Goal: Task Accomplishment & Management: Manage account settings

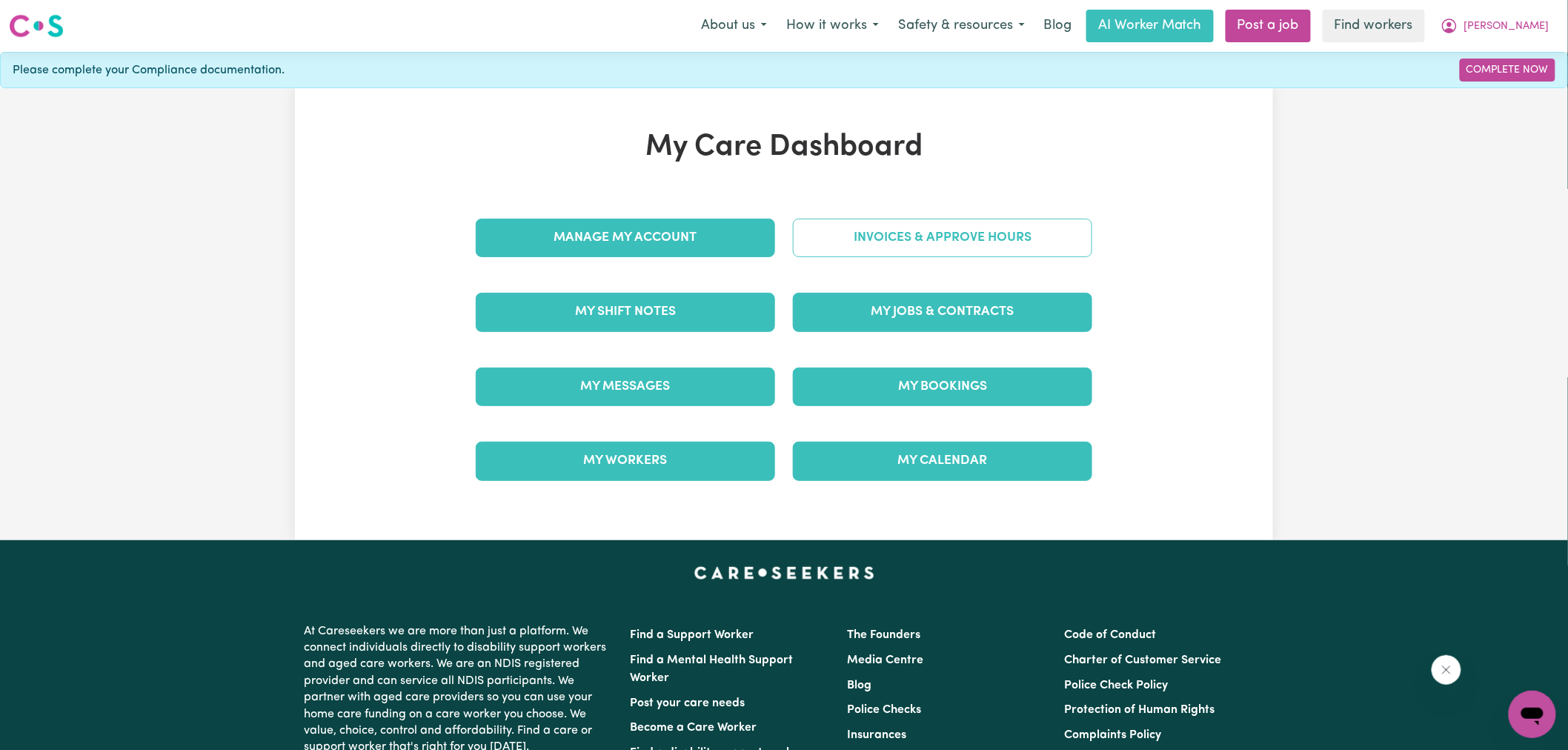
click at [831, 247] on link "Invoices & Approve Hours" at bounding box center [943, 238] width 300 height 38
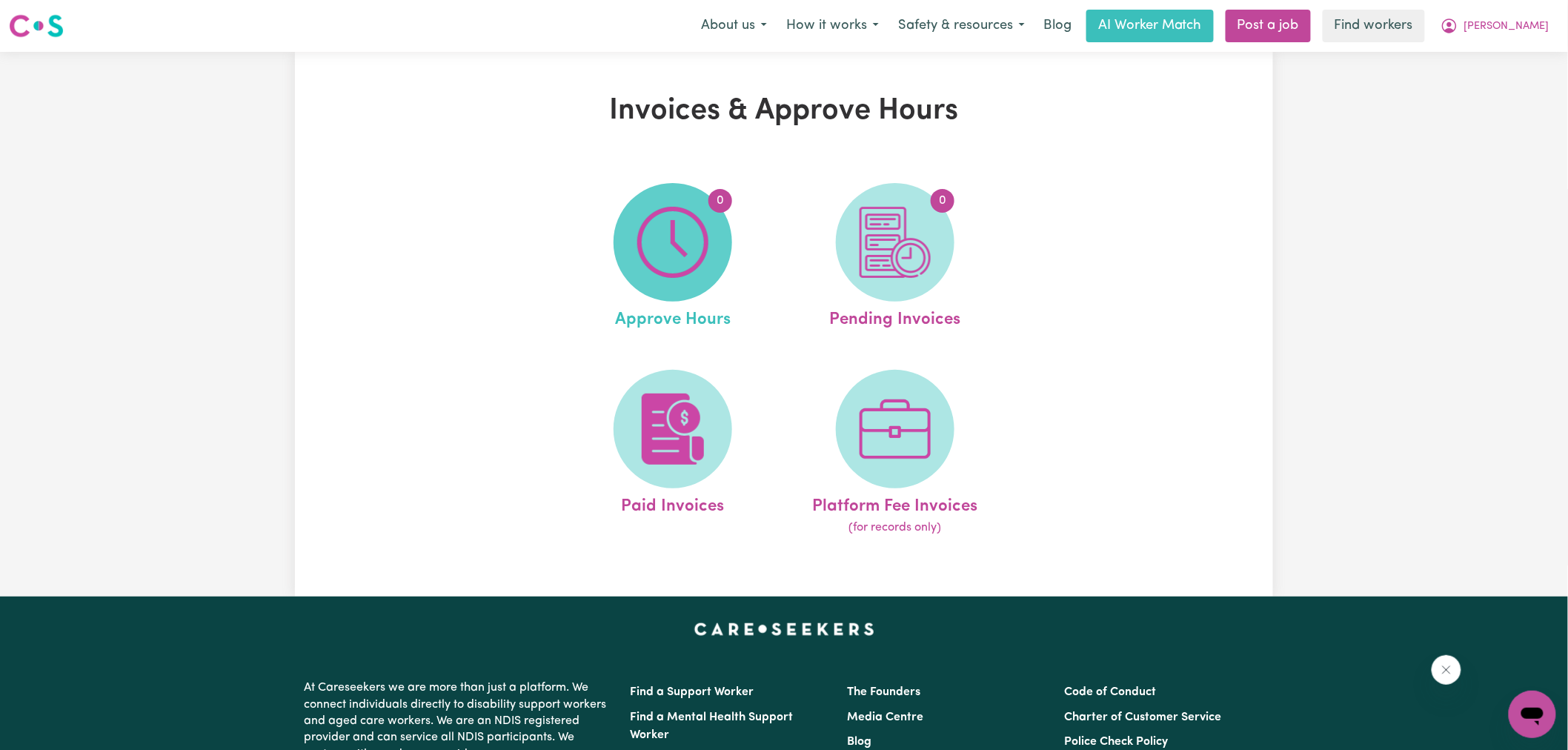
click at [660, 260] on img at bounding box center [673, 242] width 71 height 71
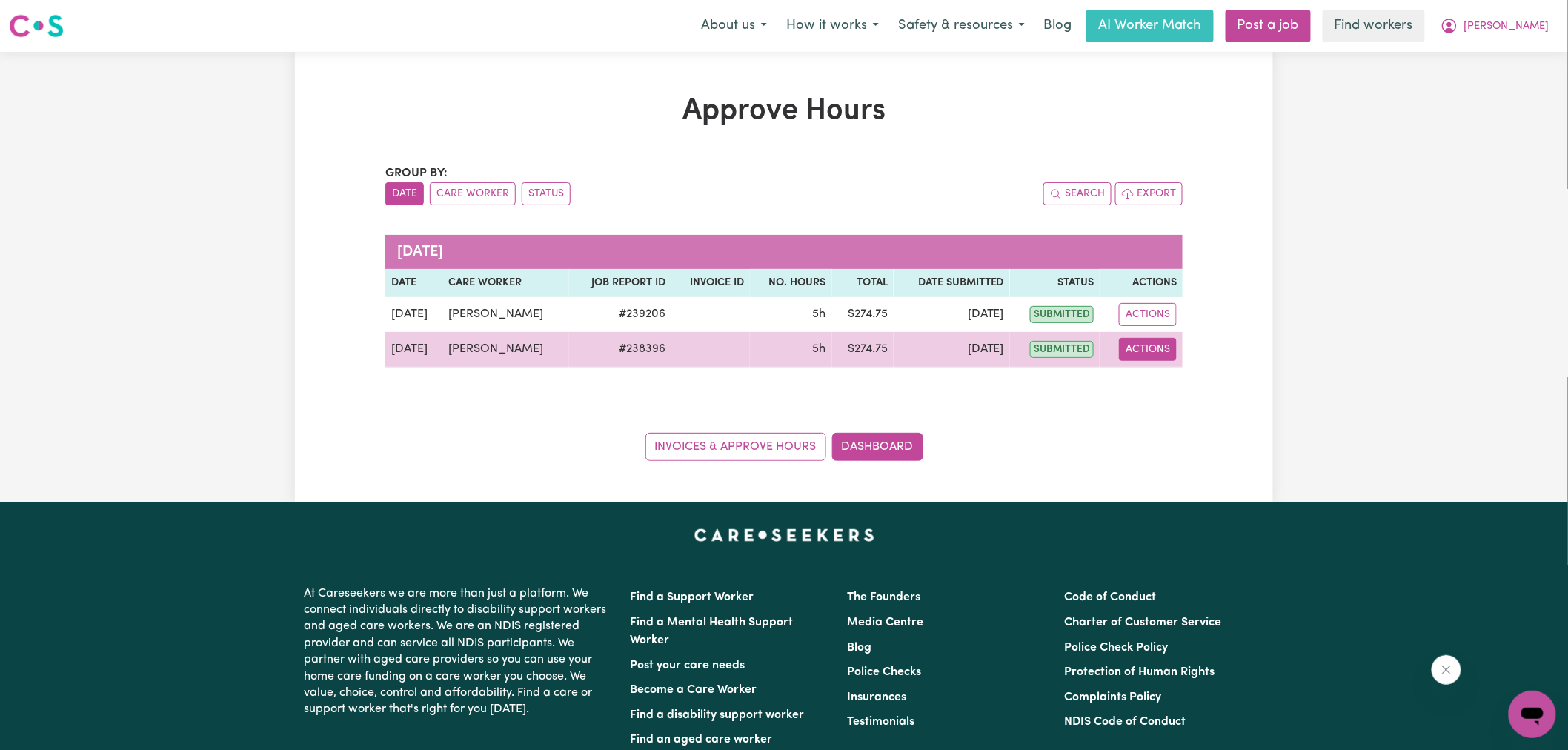
click at [1159, 349] on button "Actions" at bounding box center [1148, 349] width 57 height 23
click at [1166, 390] on link "View Job Report" at bounding box center [1185, 384] width 126 height 30
select select "pm"
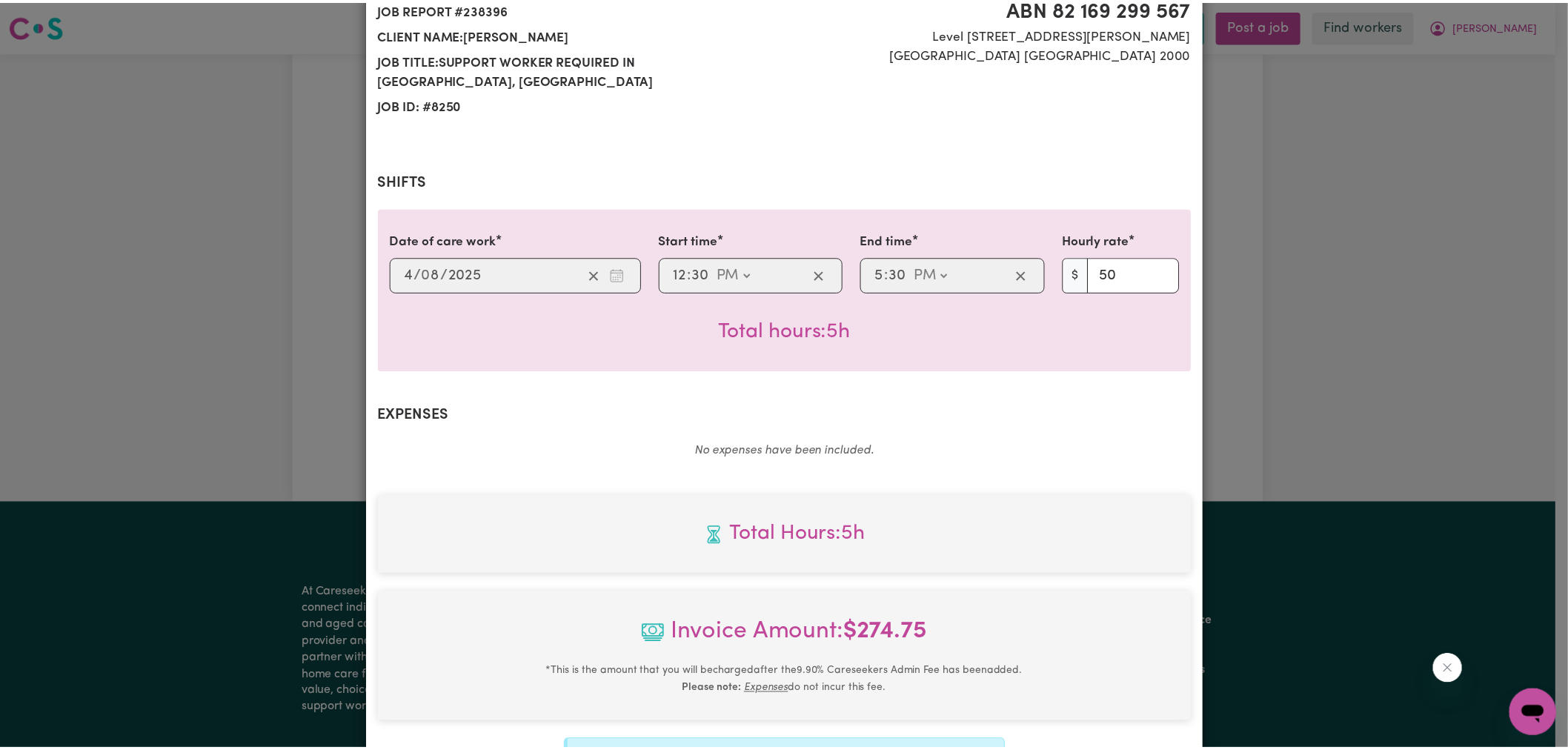
scroll to position [393, 0]
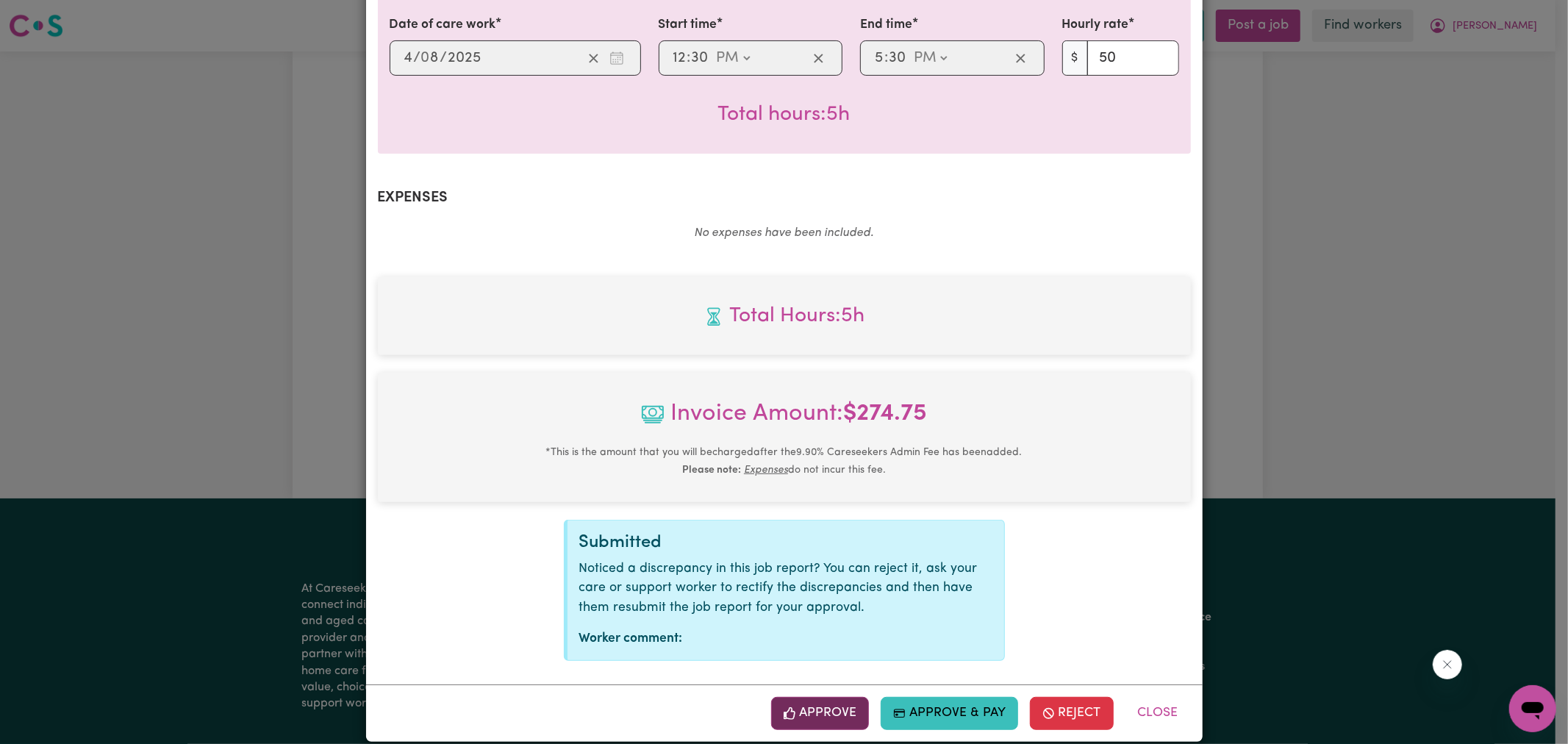
click at [832, 697] on button "Approve" at bounding box center [821, 713] width 98 height 32
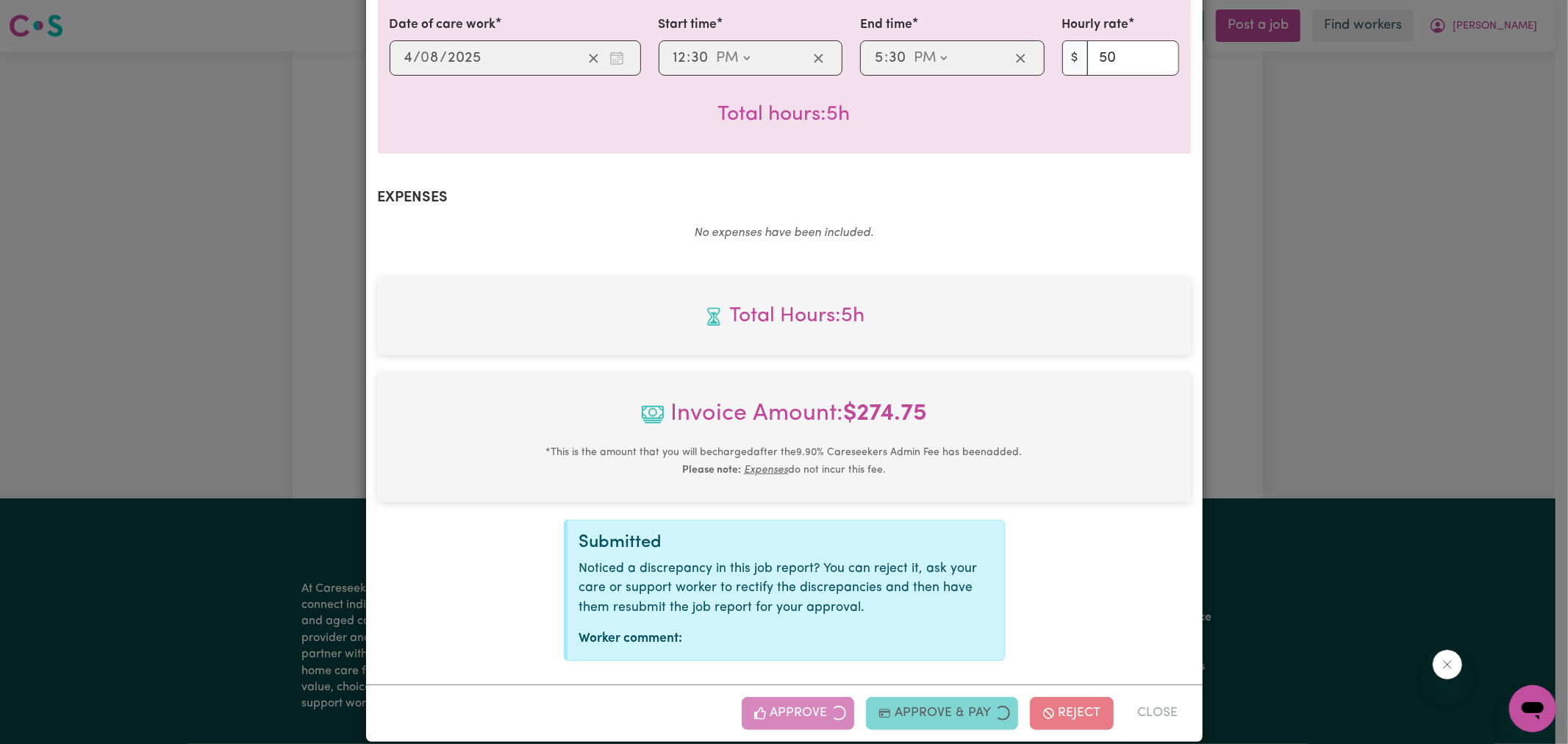
click at [1269, 436] on div "Job Report # 238396 - [PERSON_NAME] Summary Job report # 238396 Client name: [P…" at bounding box center [784, 372] width 1568 height 744
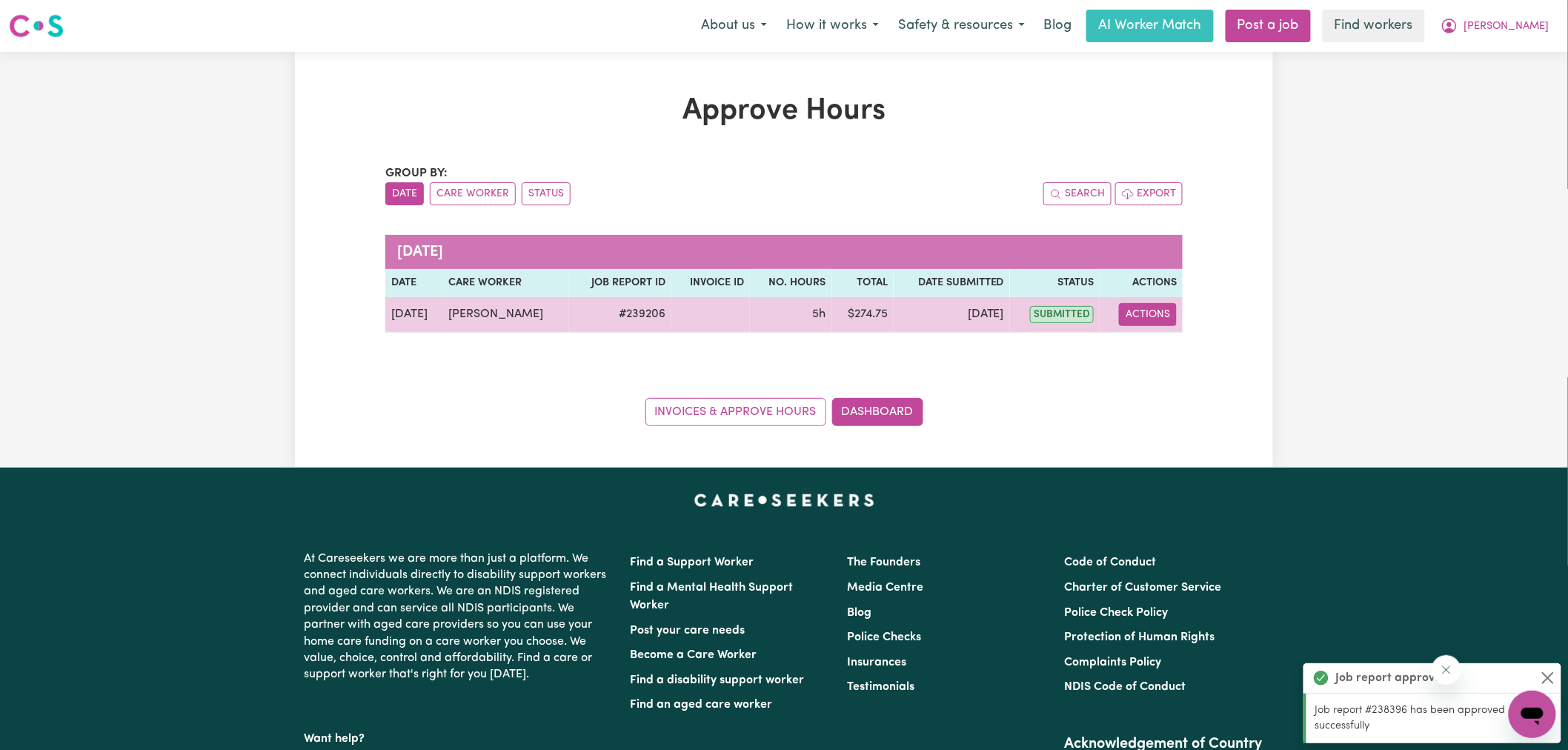
click at [1151, 320] on button "Actions" at bounding box center [1148, 314] width 57 height 23
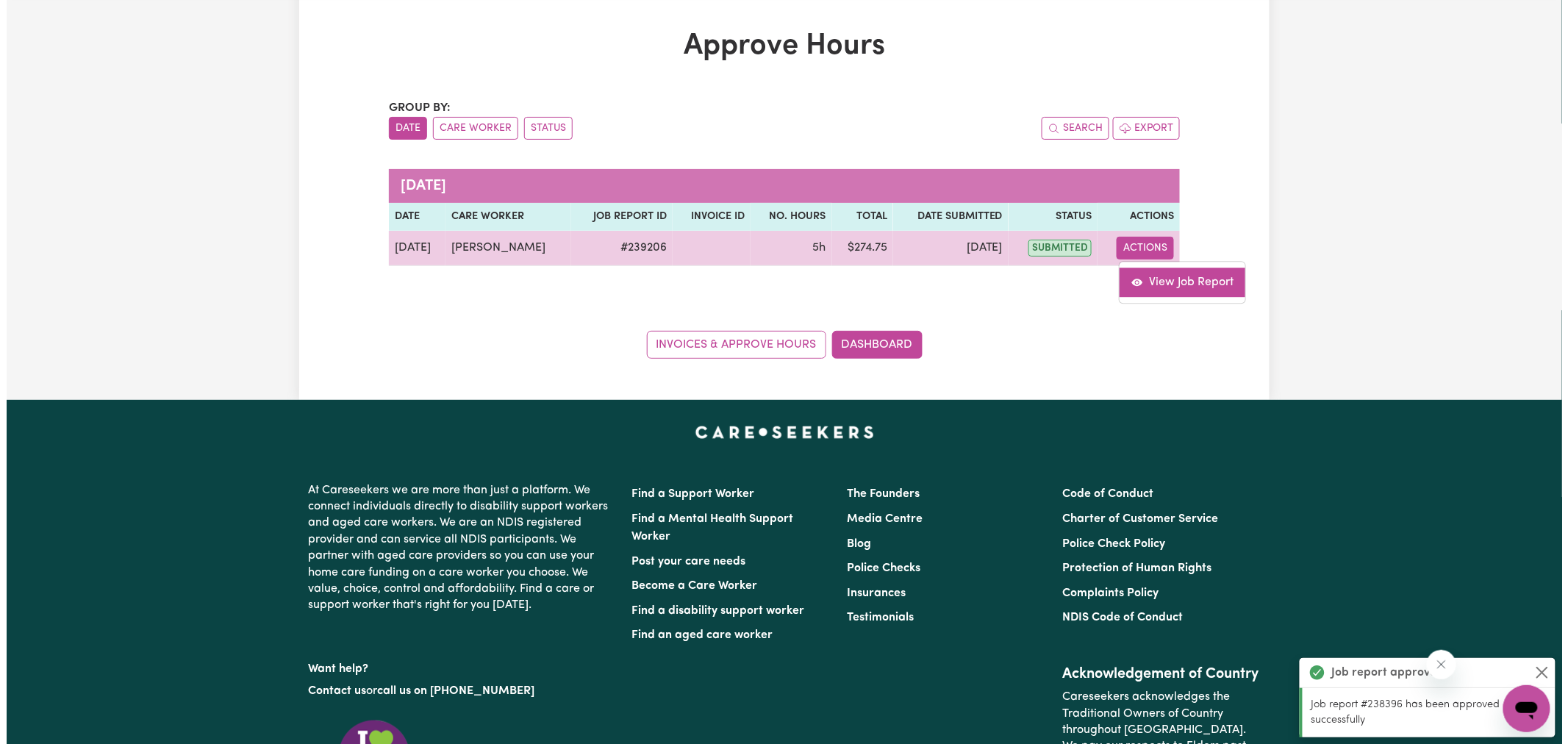
scroll to position [63, 0]
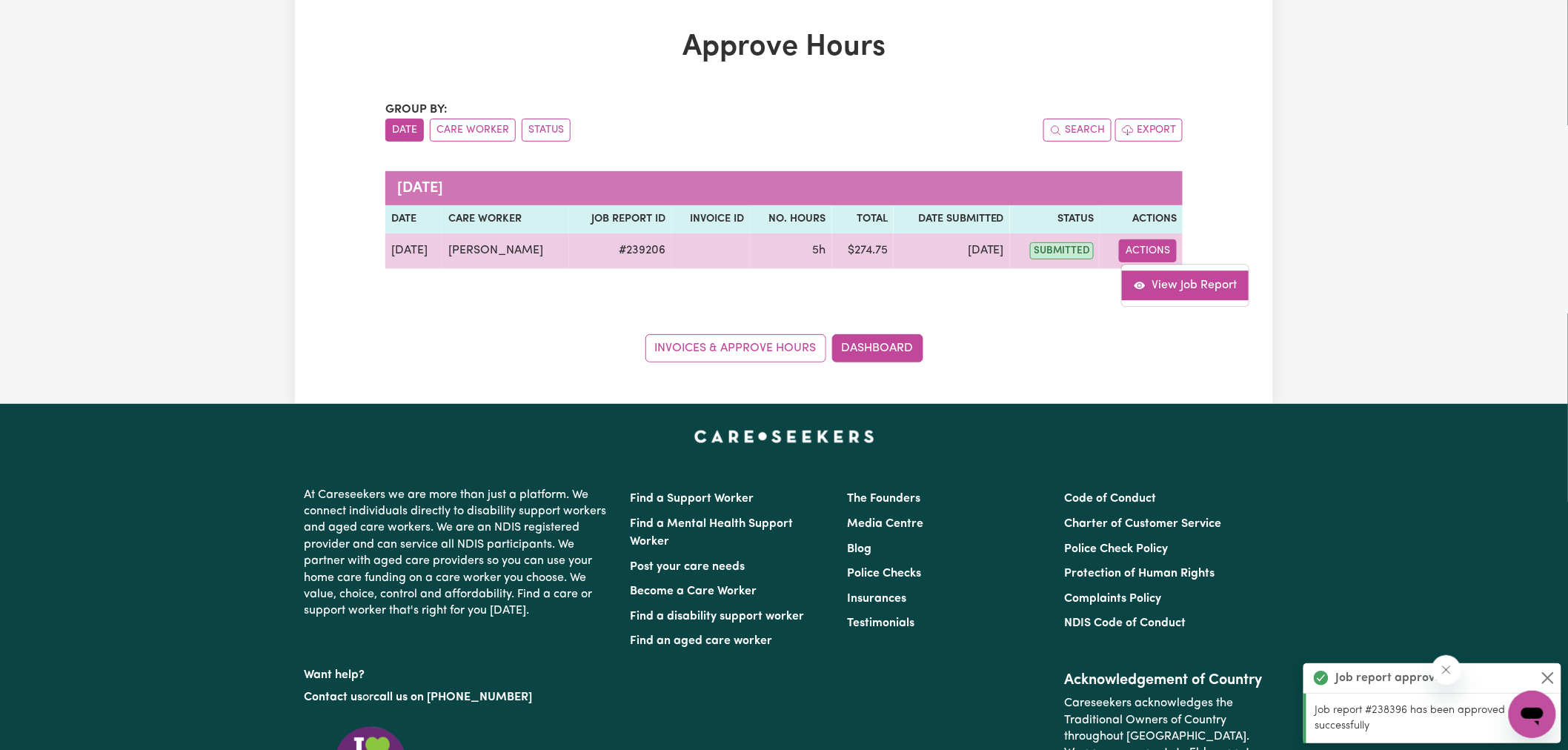
click at [1174, 287] on link "View Job Report" at bounding box center [1185, 286] width 126 height 30
select select "pm"
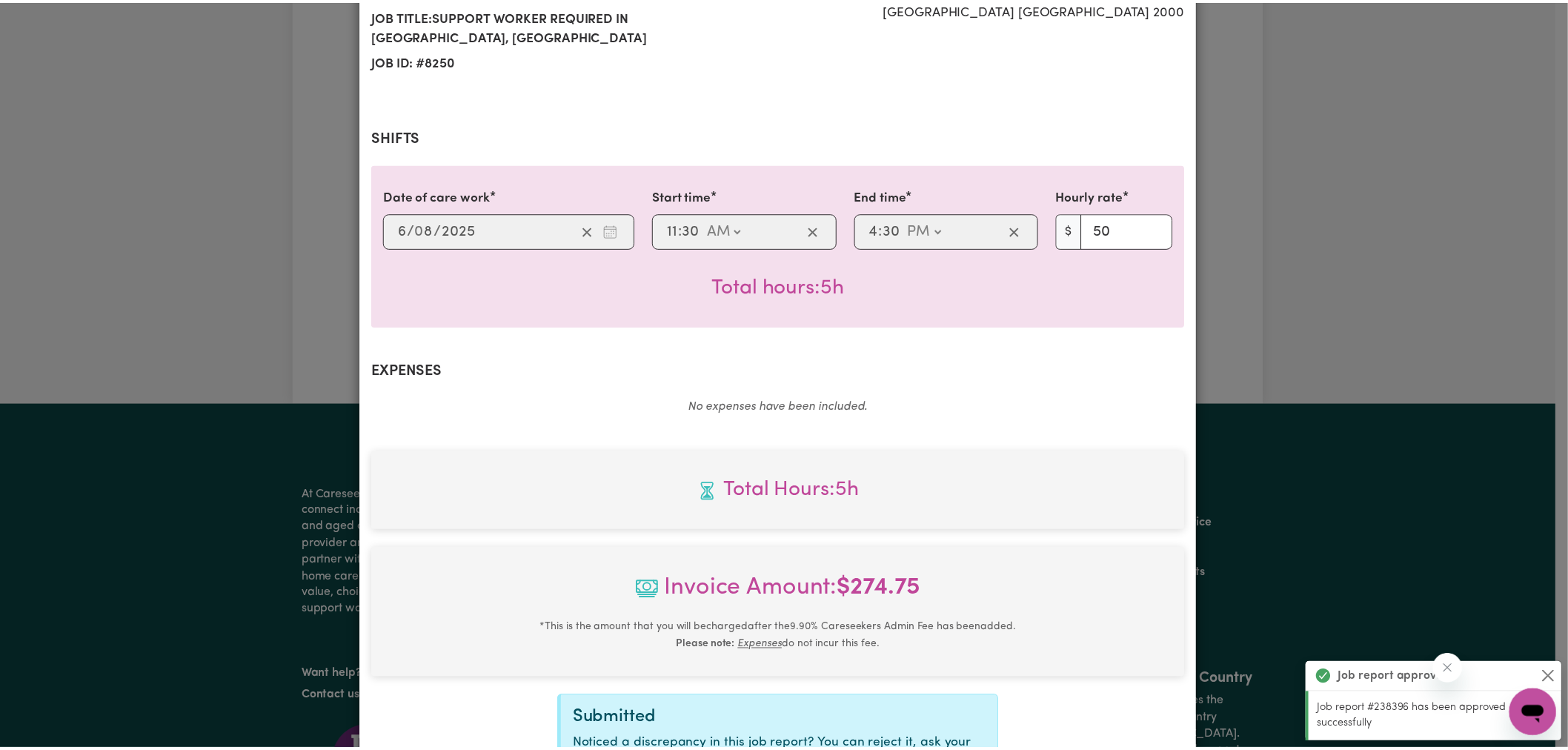
scroll to position [393, 0]
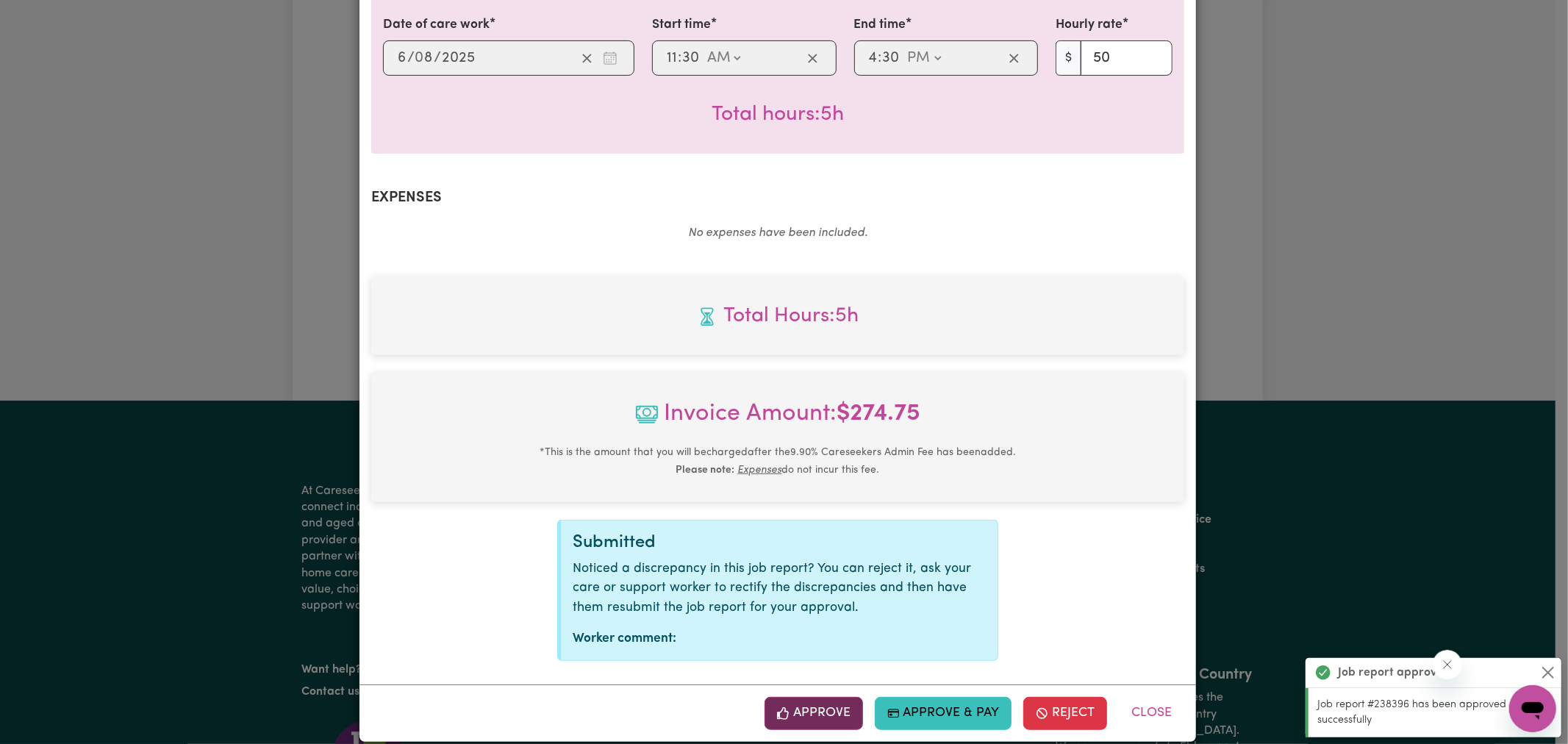
click at [835, 697] on button "Approve" at bounding box center [814, 713] width 98 height 32
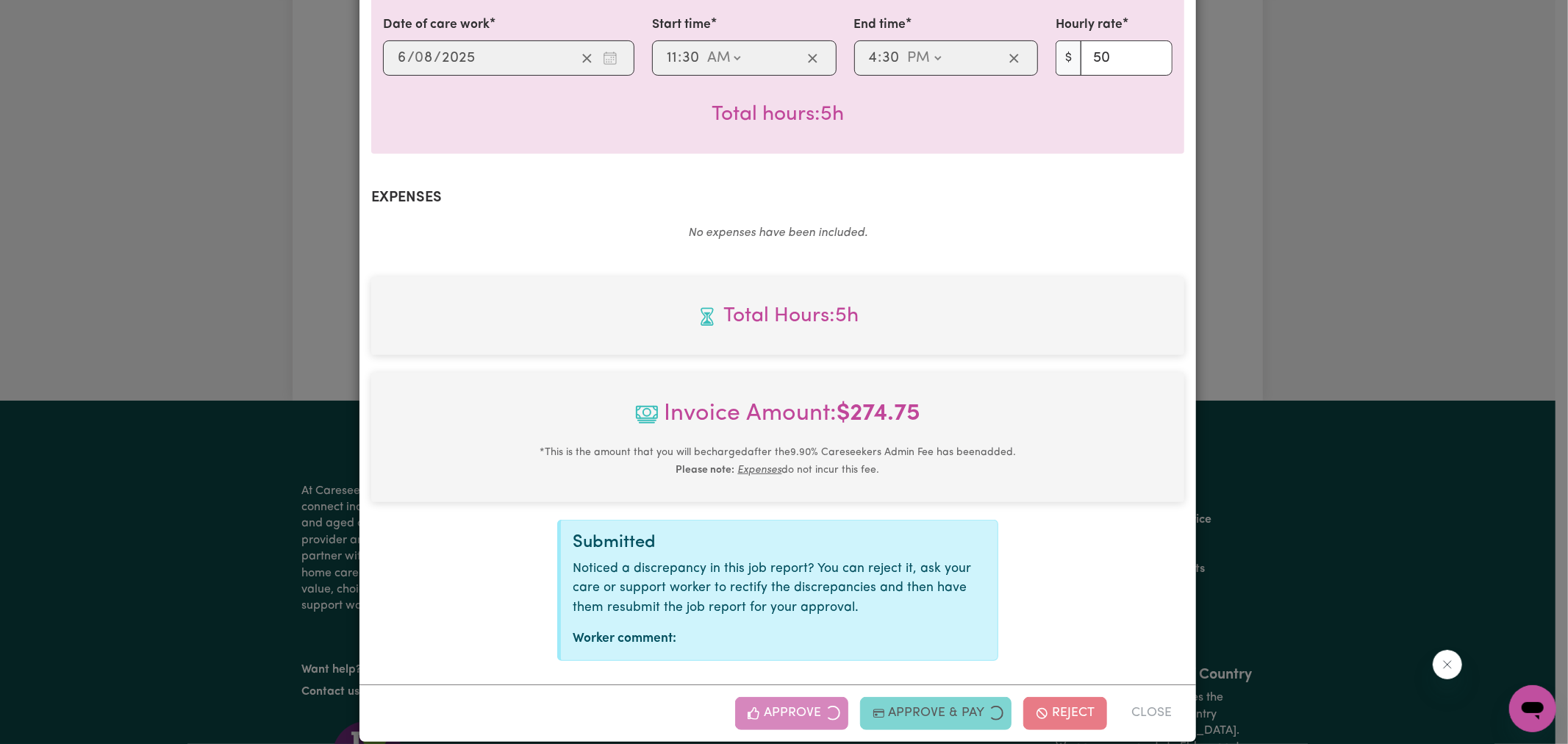
click at [1362, 255] on div "Job Report # 239206 - [PERSON_NAME] Summary Job report # 239206 Client name: [P…" at bounding box center [784, 372] width 1568 height 744
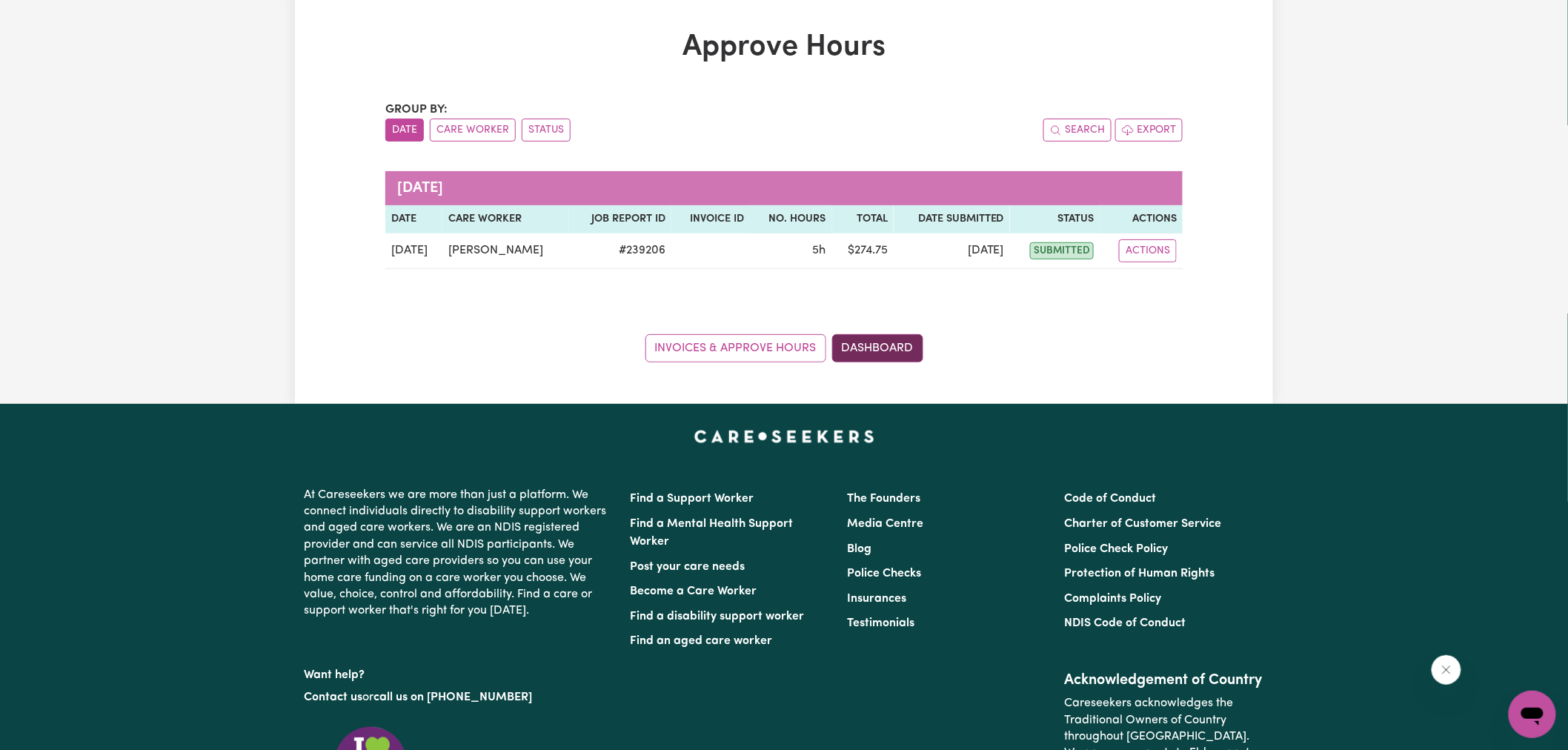
click at [879, 335] on link "Dashboard" at bounding box center [878, 348] width 91 height 28
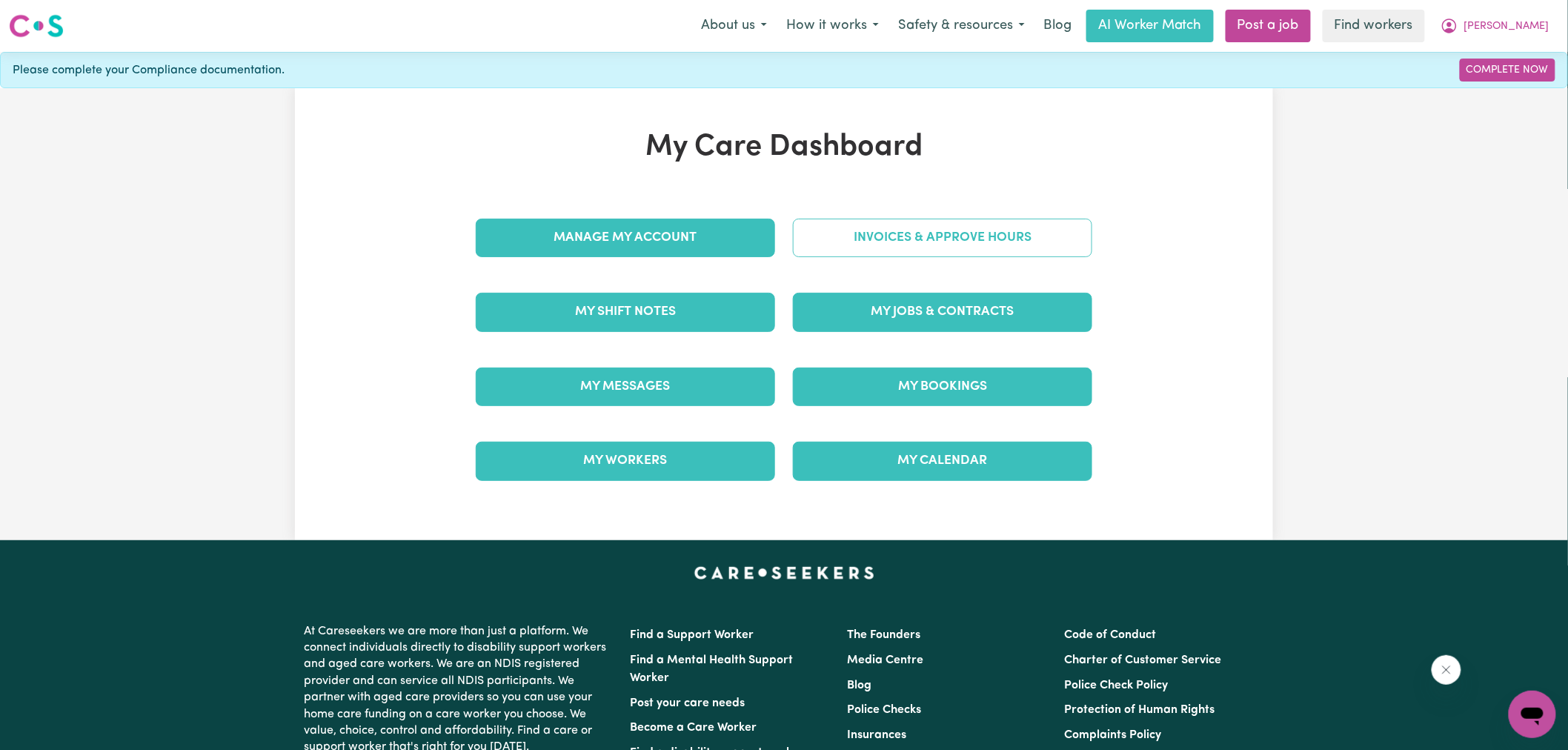
click at [896, 231] on link "Invoices & Approve Hours" at bounding box center [943, 238] width 300 height 38
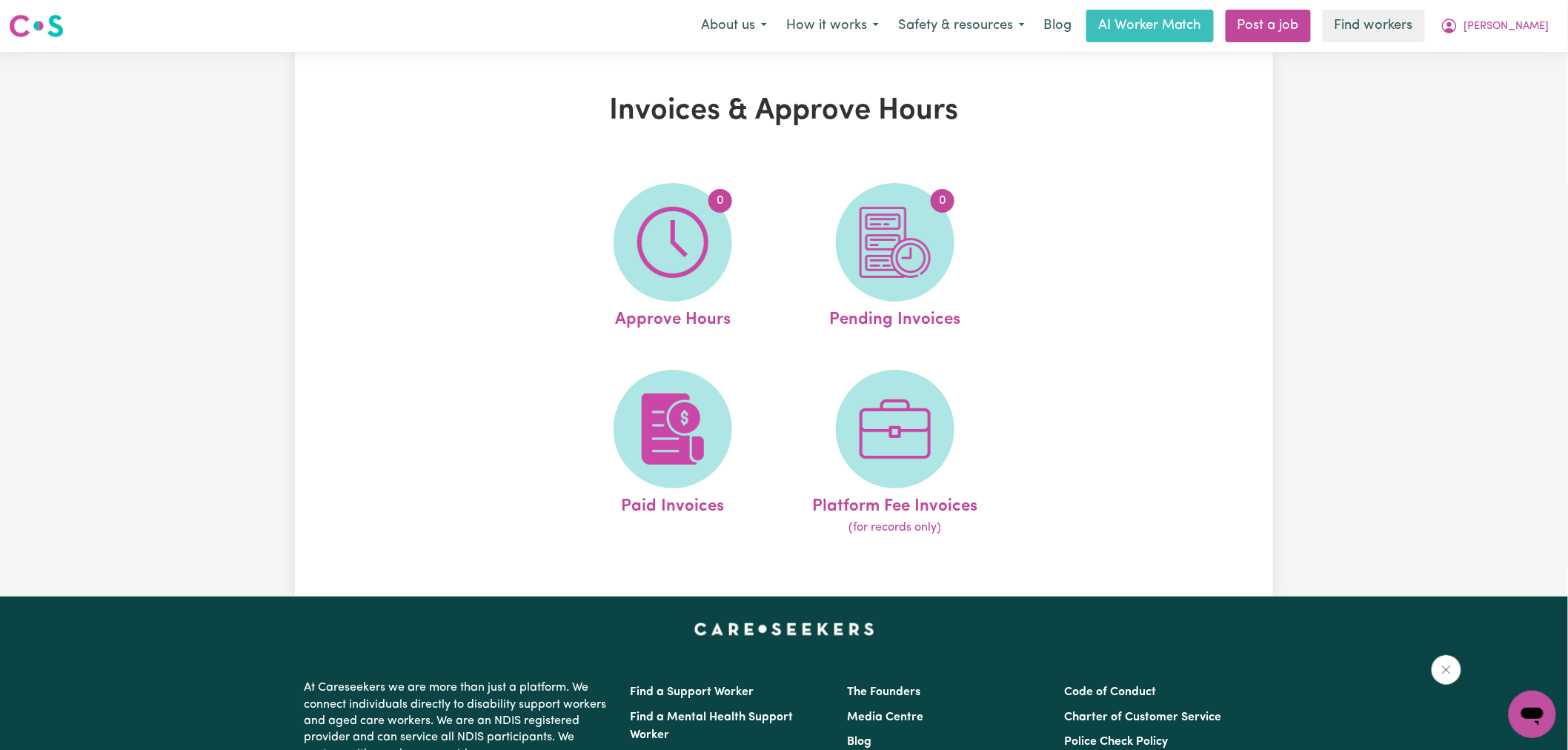
click at [895, 258] on img at bounding box center [896, 242] width 71 height 71
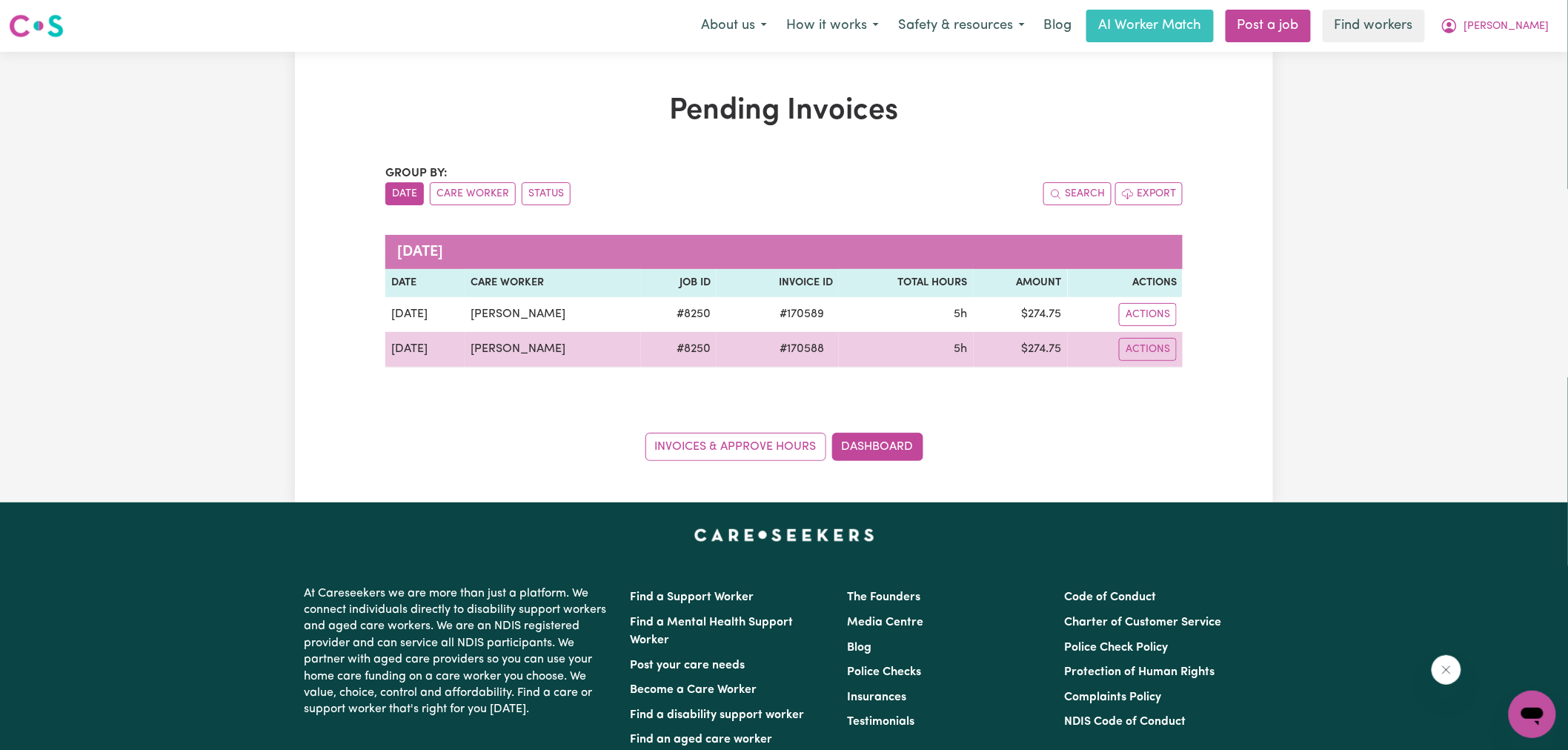
click at [794, 350] on span "# 170588" at bounding box center [801, 349] width 62 height 17
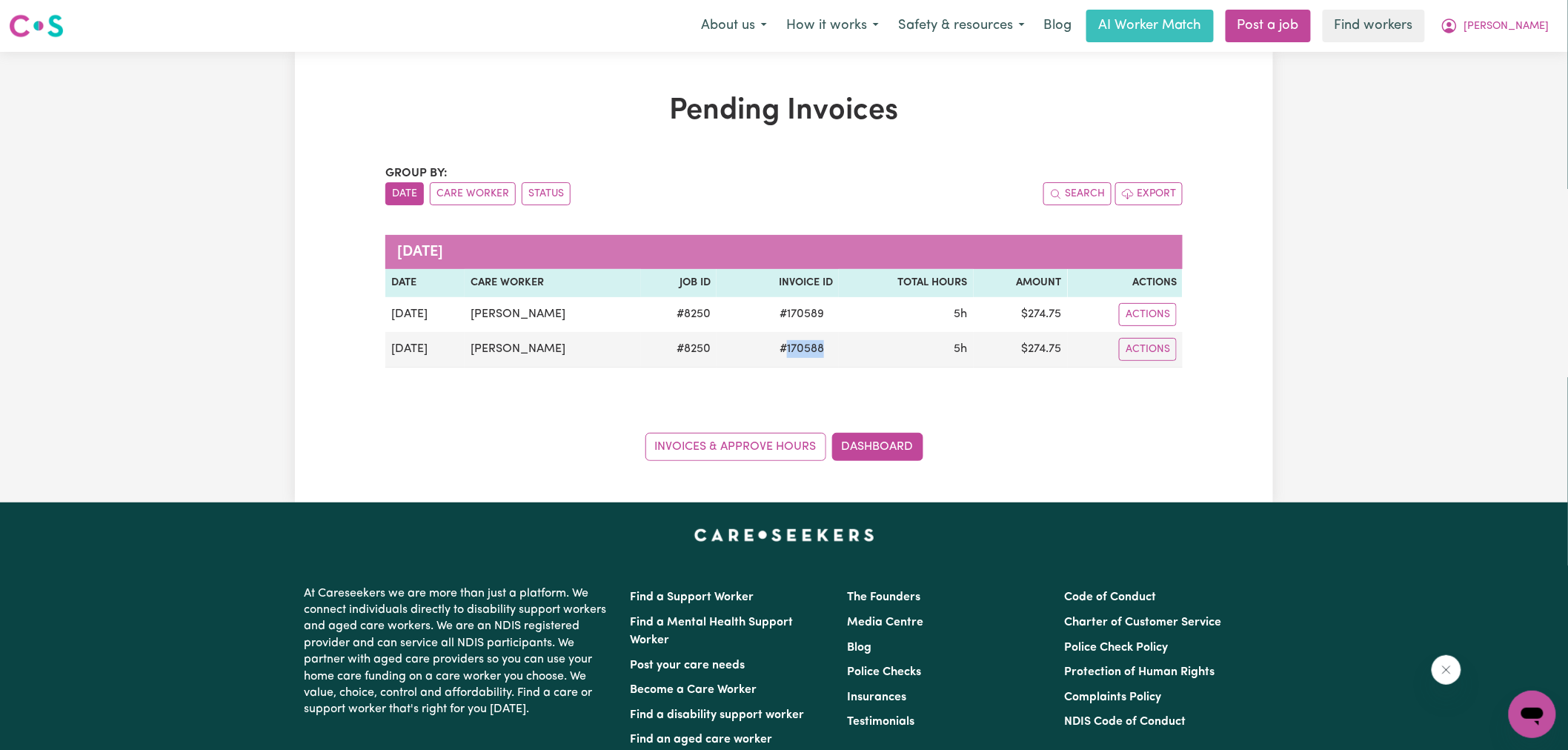
copy span "170588"
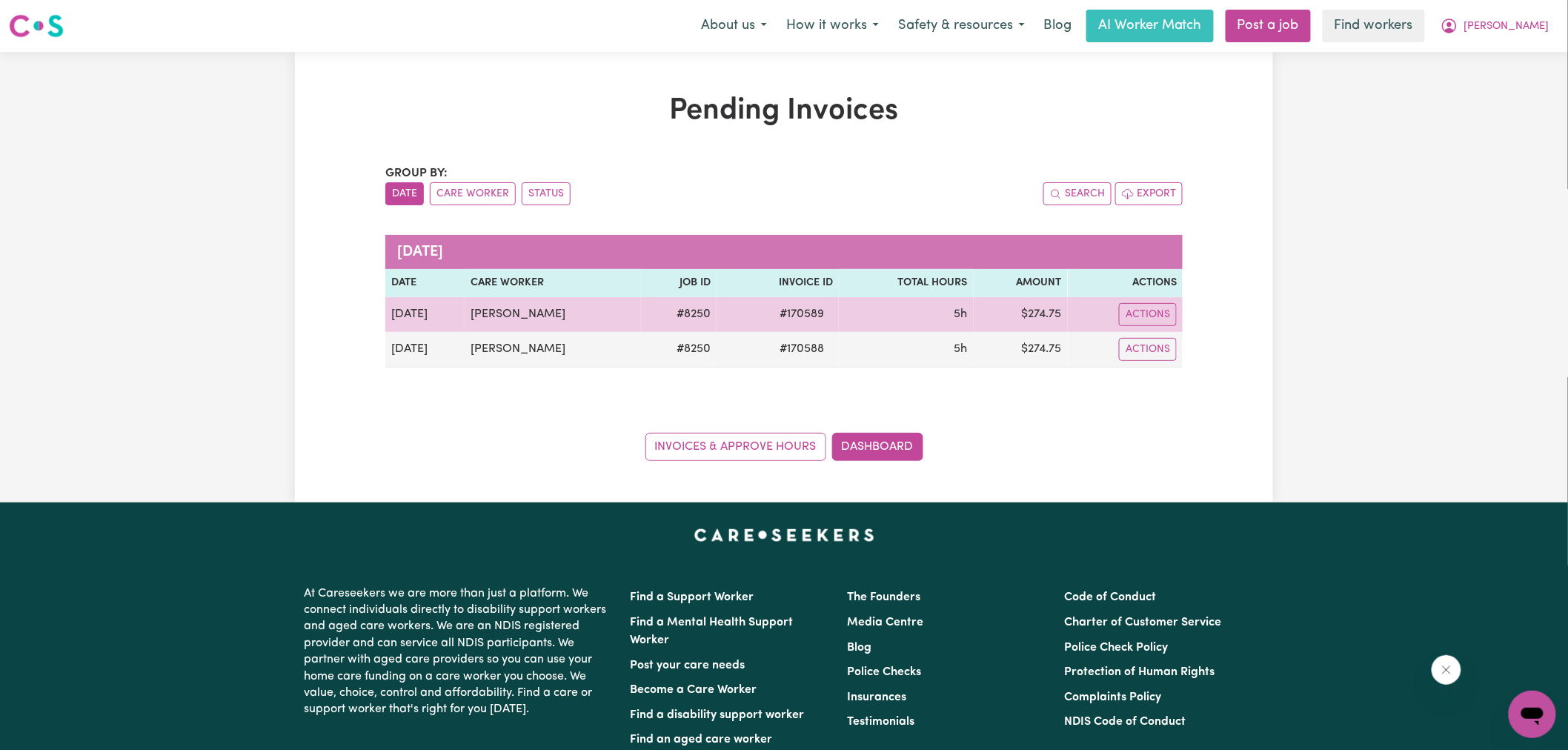
click at [793, 312] on span "# 170589" at bounding box center [801, 314] width 62 height 17
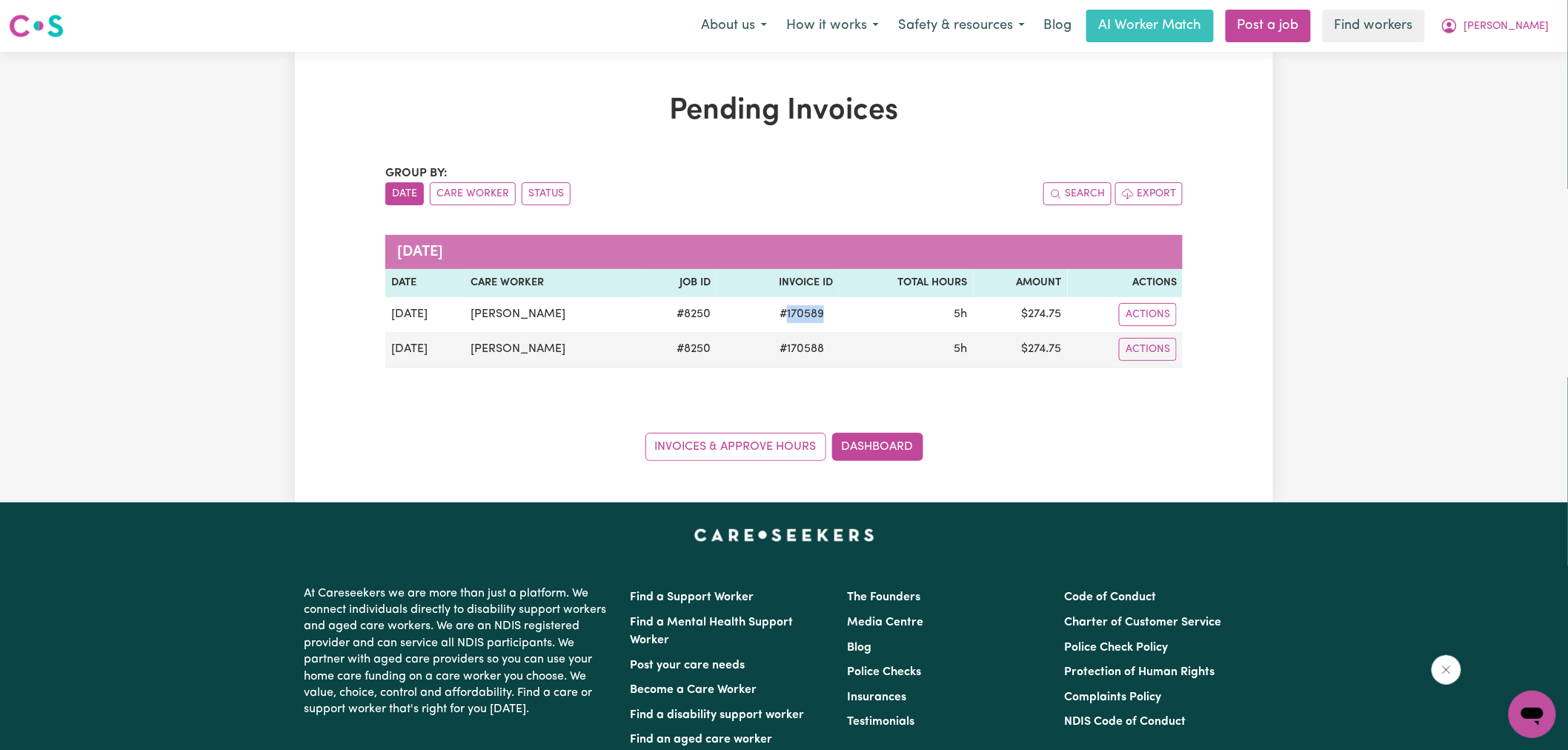
copy span "170589"
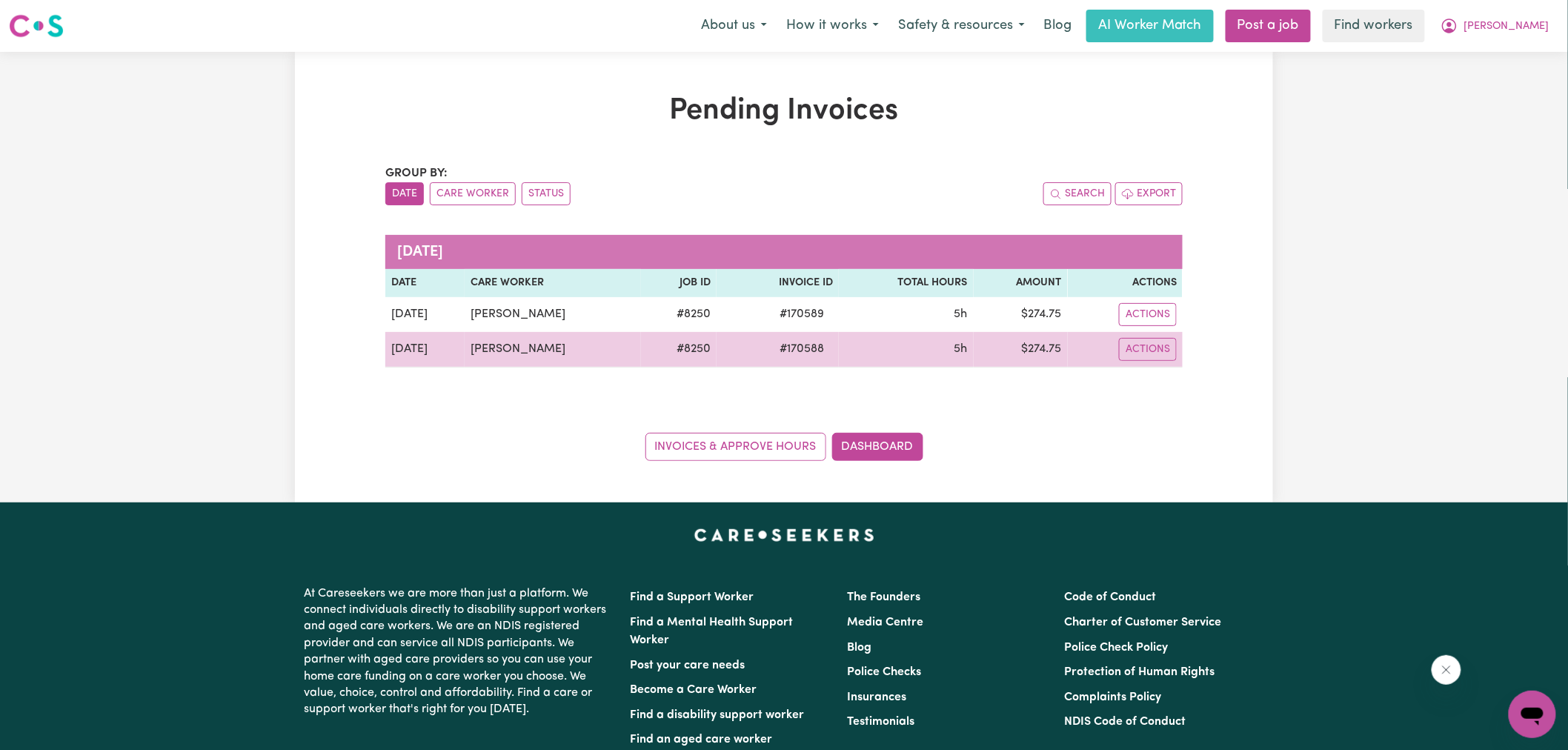
click at [1053, 345] on td "$ 274.75" at bounding box center [1021, 349] width 94 height 36
click at [1051, 343] on td "$ 274.75" at bounding box center [1021, 349] width 94 height 36
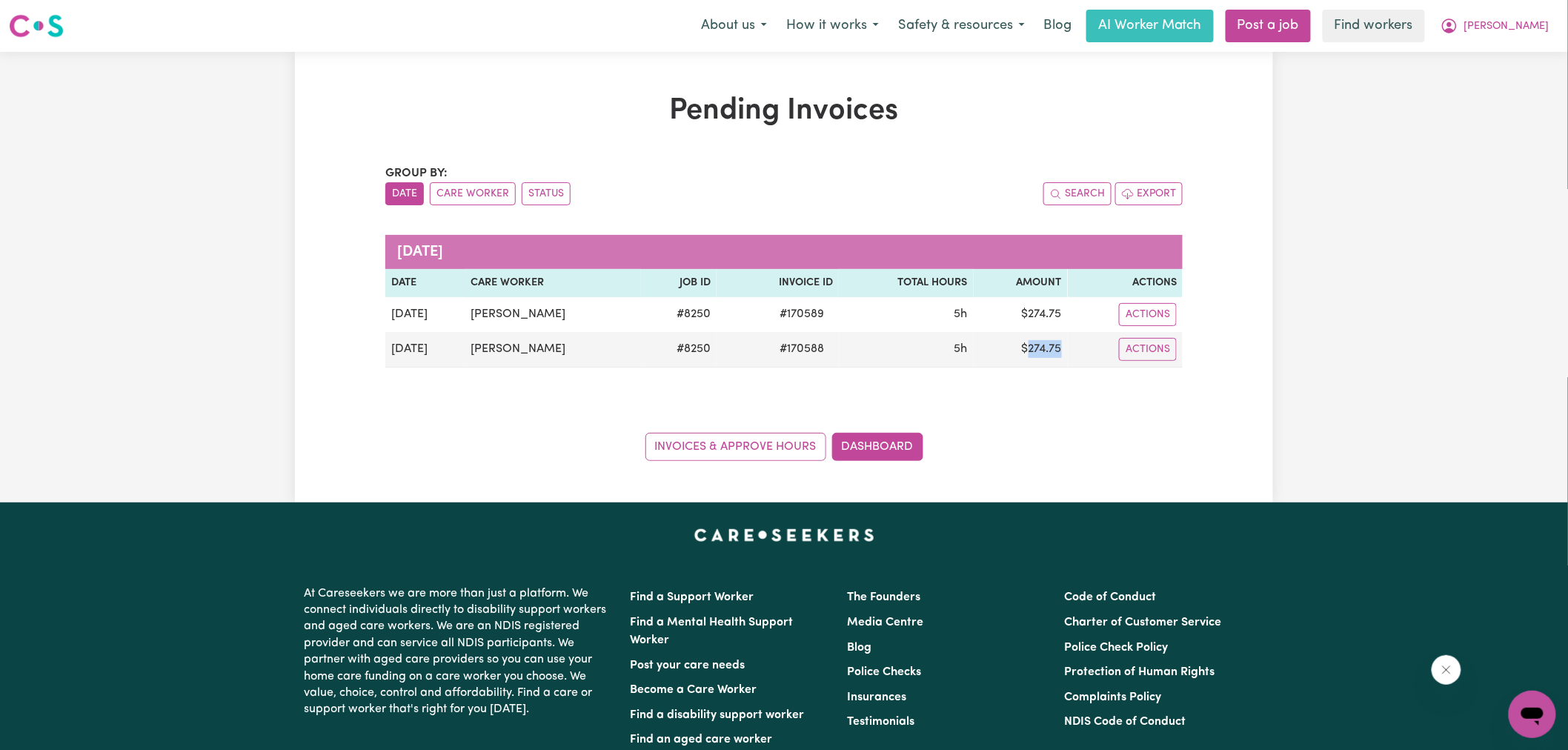
copy td "274.75"
click at [1475, 24] on span "[PERSON_NAME]" at bounding box center [1507, 26] width 85 height 17
click at [1488, 87] on link "Logout" at bounding box center [1500, 85] width 117 height 28
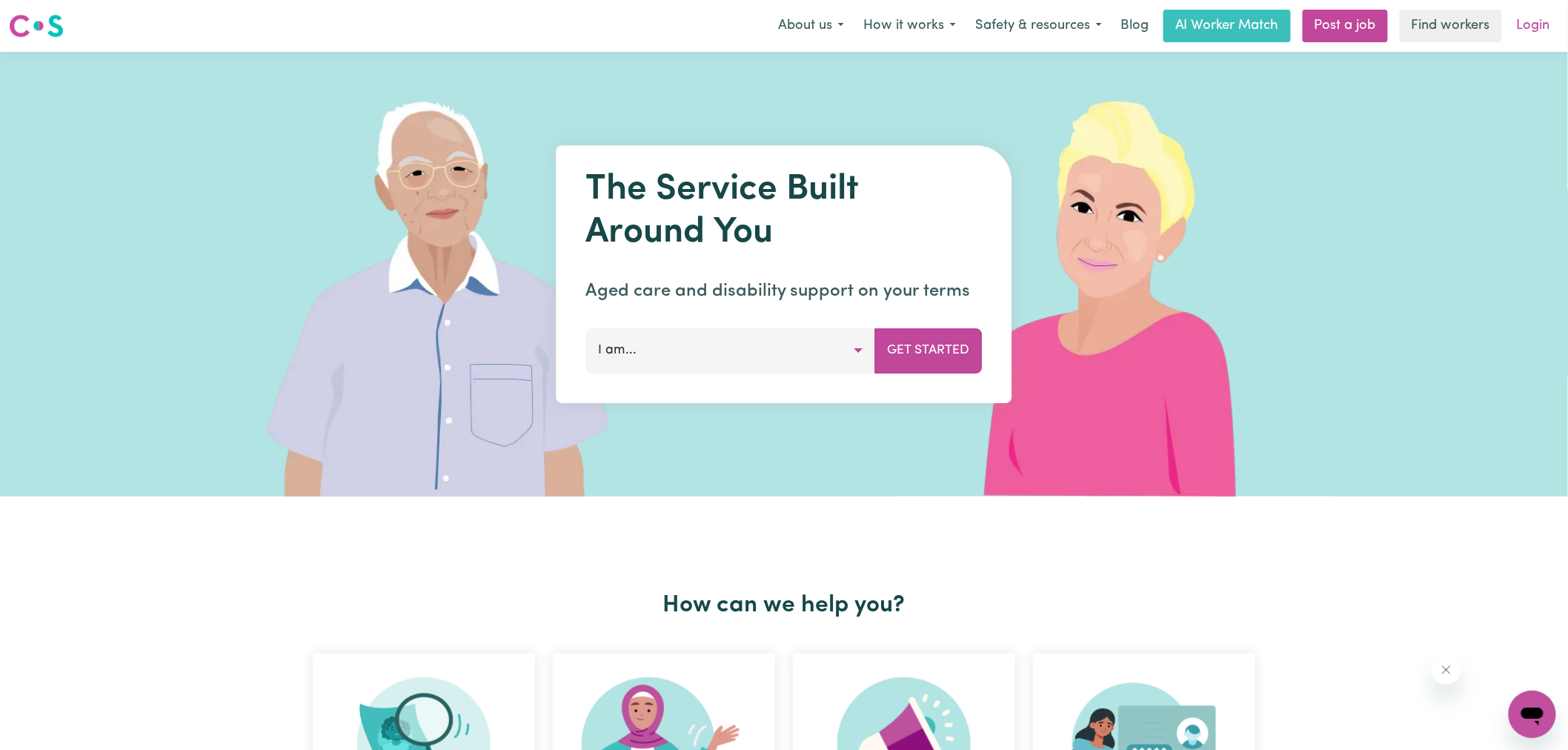
click at [1540, 26] on link "Login" at bounding box center [1534, 25] width 51 height 32
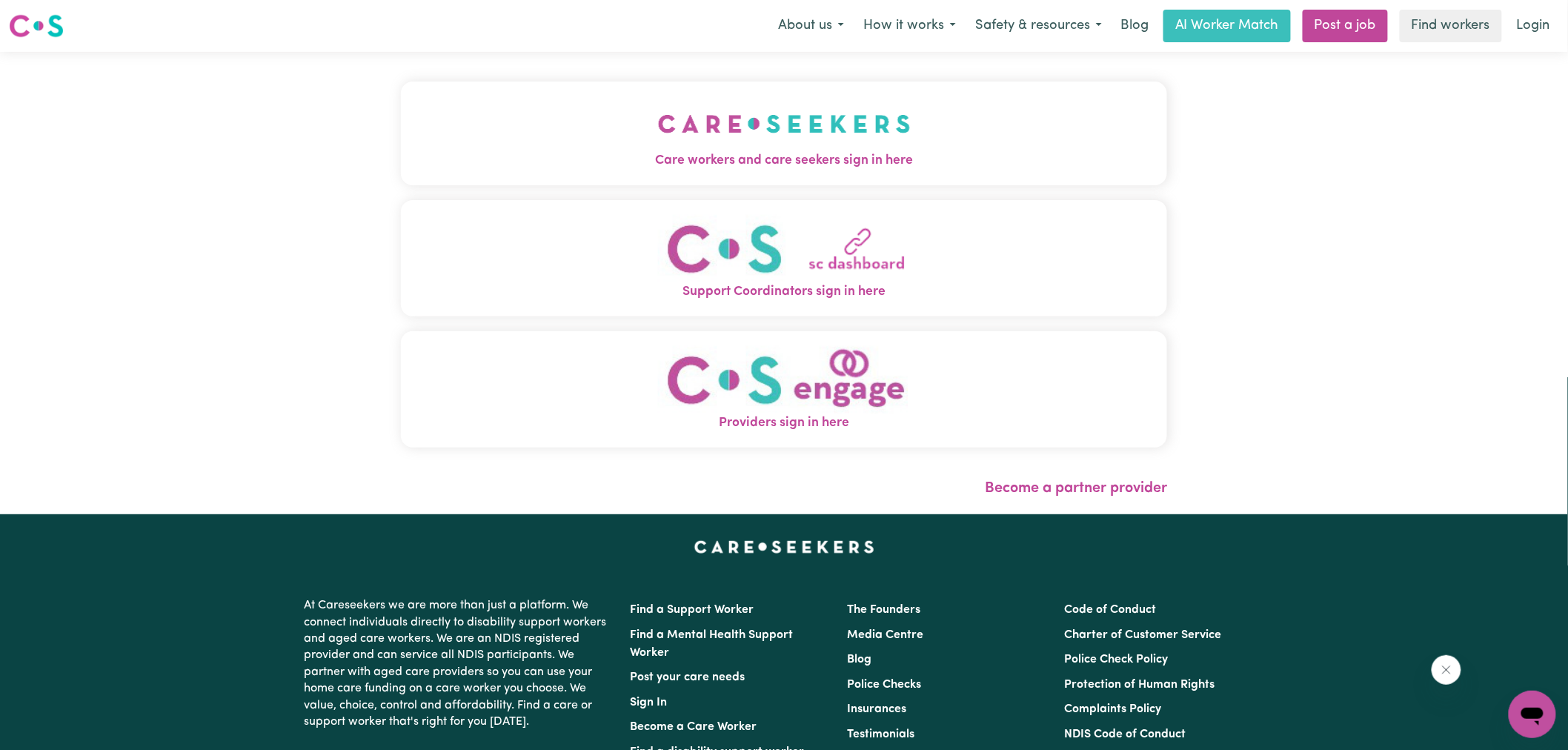
click at [537, 152] on span "Care workers and care seekers sign in here" at bounding box center [784, 161] width 767 height 19
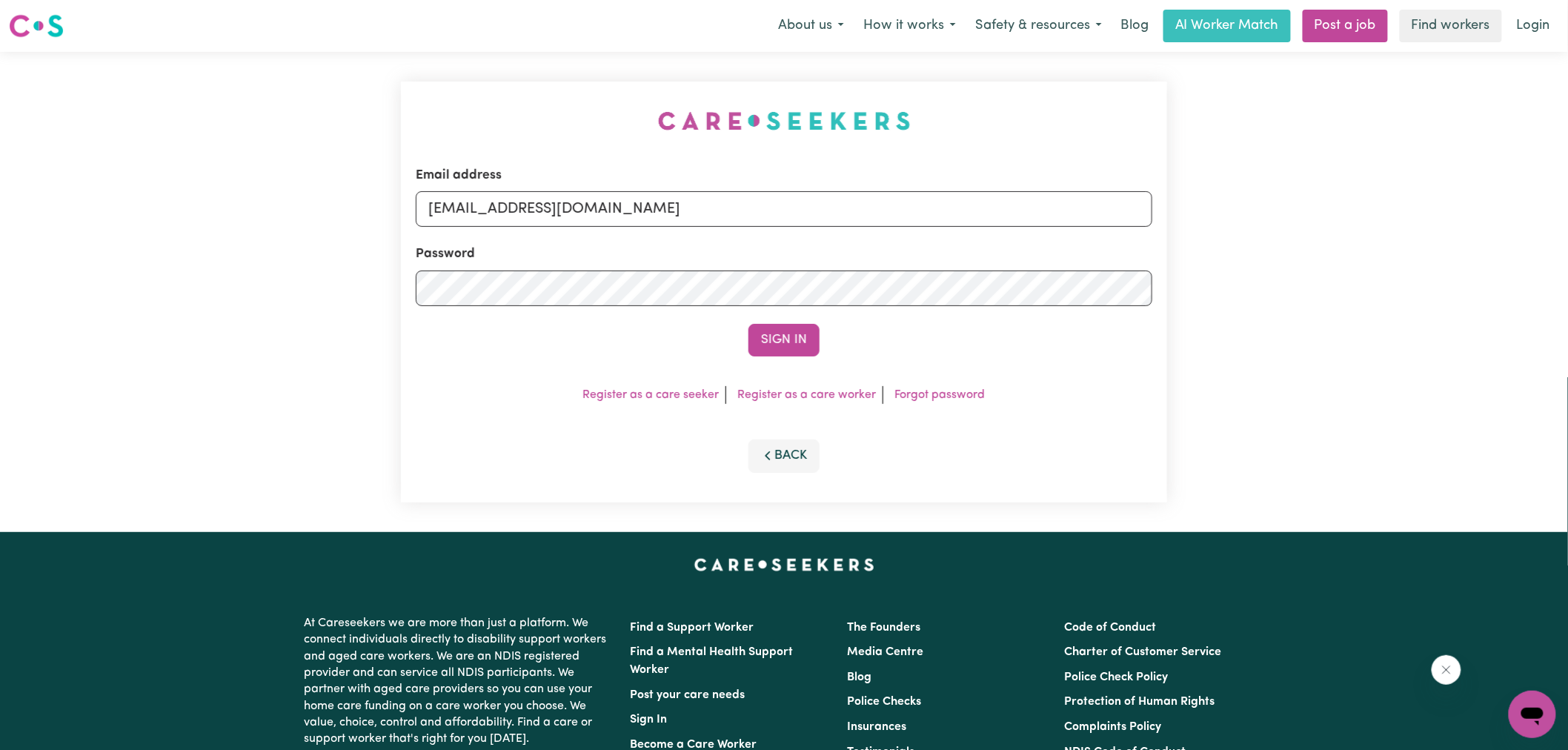
click at [464, 67] on div "Email address [EMAIL_ADDRESS][DOMAIN_NAME] Password Sign In Register as a care …" at bounding box center [784, 292] width 784 height 480
drag, startPoint x: 516, startPoint y: 212, endPoint x: 1349, endPoint y: 247, distance: 833.7
click at [1349, 247] on div "Email address [EMAIL_ADDRESS][DOMAIN_NAME] Password Sign In Register as a care …" at bounding box center [784, 292] width 1568 height 480
type input "[EMAIL_ADDRESS][DOMAIN_NAME]"
click at [748, 324] on button "Sign In" at bounding box center [784, 340] width 71 height 32
